Goal: Complete application form: Complete application form

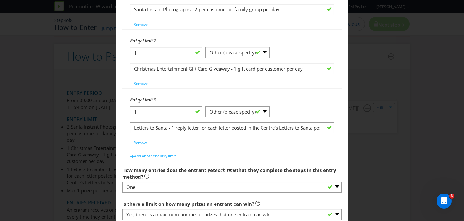
scroll to position [394, 0]
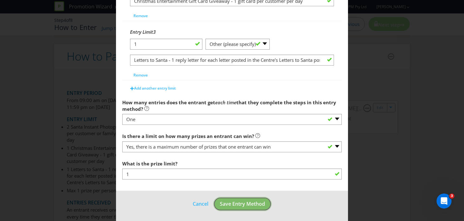
click at [222, 203] on span "Save Entry Method" at bounding box center [242, 203] width 45 height 7
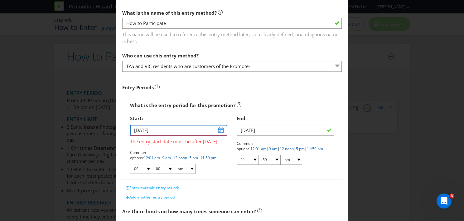
click at [166, 130] on input "[DATE]" at bounding box center [178, 130] width 97 height 11
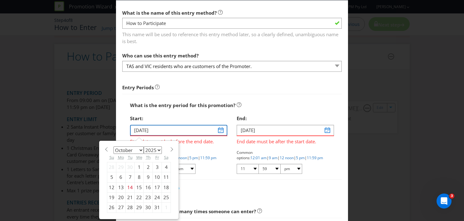
type input "[DATE]"
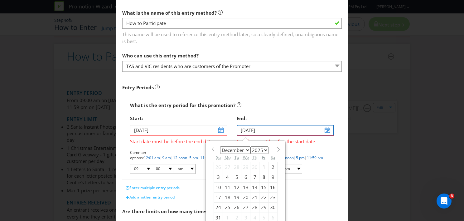
click at [245, 130] on input "[DATE]" at bounding box center [284, 130] width 97 height 11
click at [270, 129] on input "[DATE]" at bounding box center [284, 130] width 97 height 11
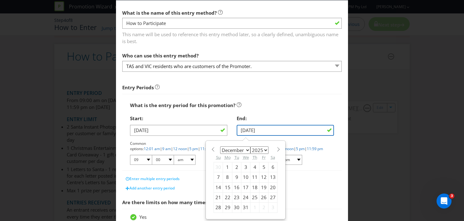
click at [270, 125] on input "[DATE]" at bounding box center [284, 130] width 97 height 11
type input "[DATE]"
click at [252, 113] on div "End:" at bounding box center [284, 118] width 97 height 13
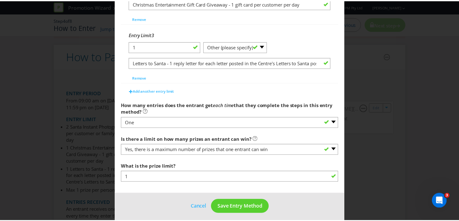
scroll to position [384, 0]
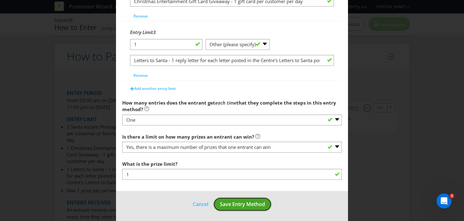
click at [233, 203] on span "Save Entry Method" at bounding box center [242, 203] width 45 height 7
